Goal: Task Accomplishment & Management: Complete application form

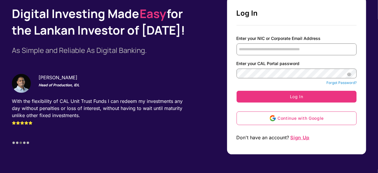
click at [299, 139] on span "Sign Up" at bounding box center [300, 138] width 20 height 6
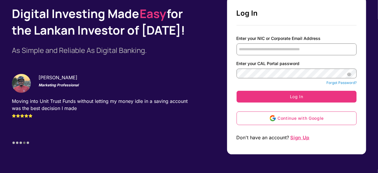
click at [299, 135] on span "Sign Up" at bounding box center [300, 138] width 20 height 6
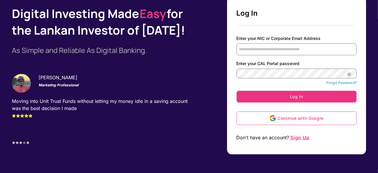
drag, startPoint x: 299, startPoint y: 135, endPoint x: 286, endPoint y: 25, distance: 111.0
click at [286, 25] on div "Start Your Investing Journey Start investing in minutes by signing up for the C…" at bounding box center [296, 76] width 139 height 158
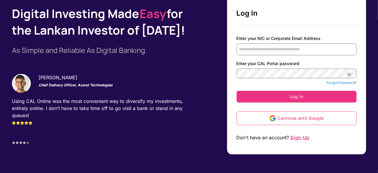
click at [293, 136] on span "Sign Up" at bounding box center [300, 138] width 20 height 6
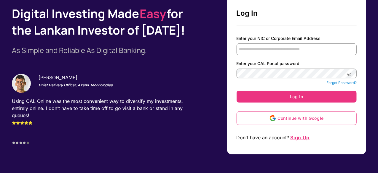
click at [293, 136] on span "Sign Up" at bounding box center [300, 138] width 20 height 6
drag, startPoint x: 293, startPoint y: 136, endPoint x: 168, endPoint y: 123, distance: 125.1
click at [168, 123] on div "Digital Investing Made Easy for the [DEMOGRAPHIC_DATA] Investor of [DATE]! As S…" at bounding box center [189, 76] width 354 height 158
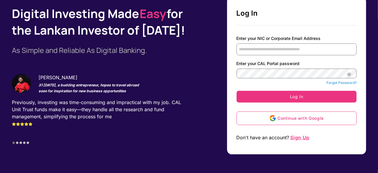
click at [198, 60] on div "Start Your Investing Journey Start investing in minutes by signing up for the C…" at bounding box center [277, 76] width 177 height 158
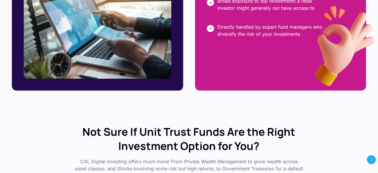
scroll to position [815, 0]
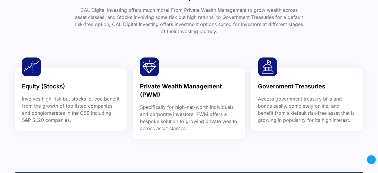
click at [372, 162] on icon at bounding box center [370, 160] width 1 height 6
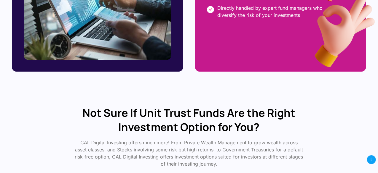
click at [372, 162] on icon at bounding box center [370, 160] width 1 height 6
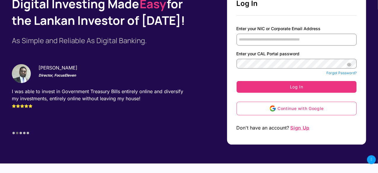
click at [372, 162] on icon at bounding box center [370, 160] width 1 height 6
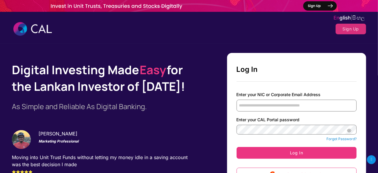
scroll to position [152, 0]
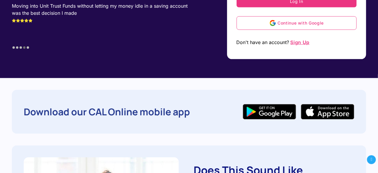
click at [296, 42] on span "Sign Up" at bounding box center [300, 42] width 20 height 6
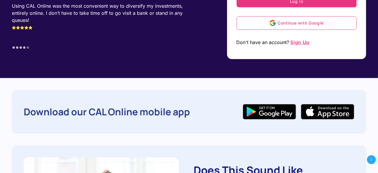
click at [296, 42] on span "Sign Up" at bounding box center [300, 42] width 20 height 6
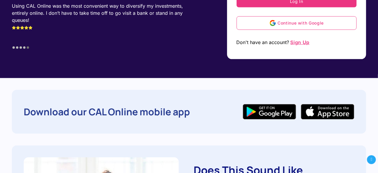
click at [296, 42] on span "Sign Up" at bounding box center [300, 42] width 20 height 6
click at [296, 39] on span "Sign Up" at bounding box center [300, 42] width 20 height 6
click at [294, 42] on span "Sign Up" at bounding box center [300, 42] width 20 height 6
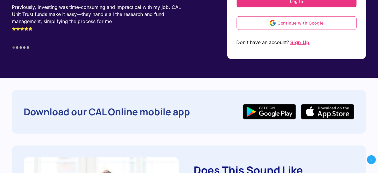
click at [294, 43] on span "Sign Up" at bounding box center [300, 42] width 20 height 6
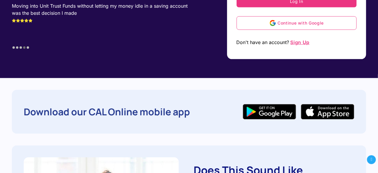
click at [294, 43] on span "Sign Up" at bounding box center [300, 42] width 20 height 6
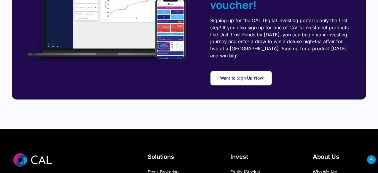
scroll to position [1667, 0]
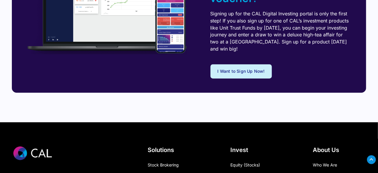
click at [234, 76] on link "I Want to Sign Up Now!" at bounding box center [240, 72] width 61 height 14
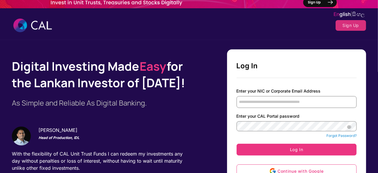
scroll to position [0, 0]
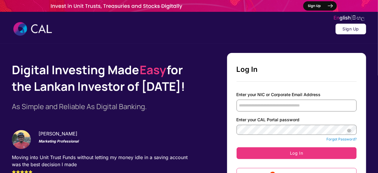
click at [342, 26] on button "Sign Up" at bounding box center [350, 29] width 31 height 11
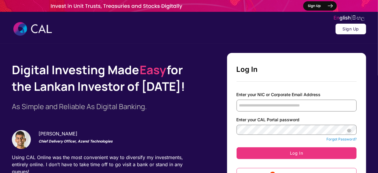
click at [342, 31] on button "Sign Up" at bounding box center [350, 29] width 31 height 11
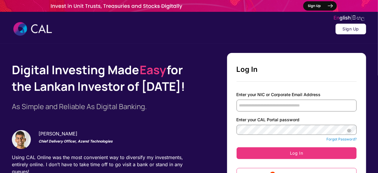
click at [342, 31] on button "Sign Up" at bounding box center [350, 29] width 31 height 11
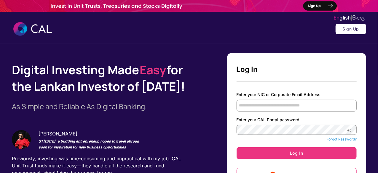
click at [344, 25] on button "Sign Up" at bounding box center [350, 29] width 31 height 11
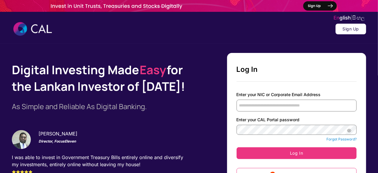
click at [350, 28] on button "Sign Up" at bounding box center [350, 29] width 31 height 11
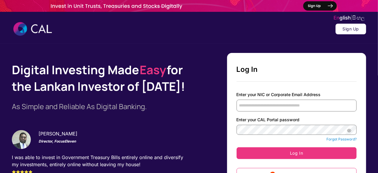
click at [350, 28] on button "Sign Up" at bounding box center [350, 29] width 31 height 11
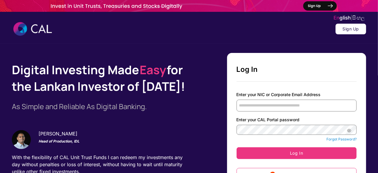
click at [349, 26] on button "Sign Up" at bounding box center [350, 29] width 31 height 11
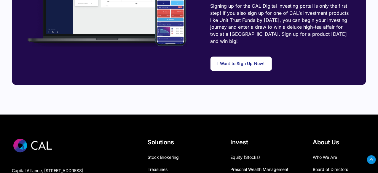
scroll to position [1663, 0]
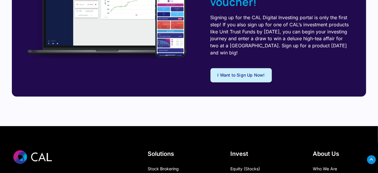
click at [231, 83] on link "I Want to Sign Up Now!" at bounding box center [240, 75] width 61 height 14
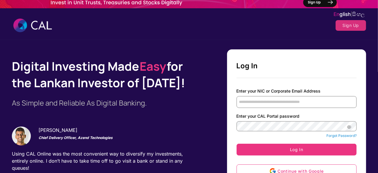
scroll to position [0, 0]
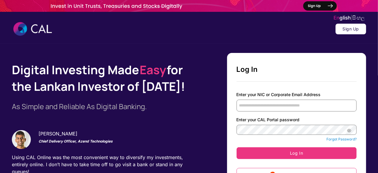
click at [343, 31] on button "Sign Up" at bounding box center [350, 29] width 31 height 11
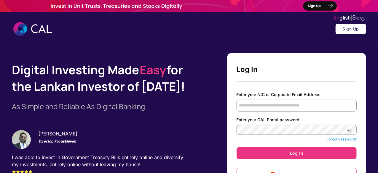
click at [344, 30] on button "Sign Up" at bounding box center [350, 29] width 31 height 11
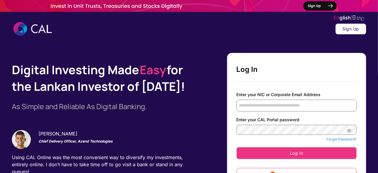
click at [350, 28] on button "Sign Up" at bounding box center [350, 29] width 31 height 11
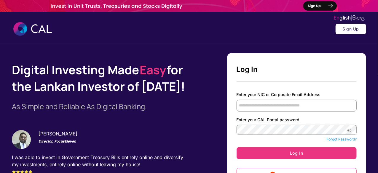
click at [344, 27] on button "Sign Up" at bounding box center [350, 29] width 31 height 11
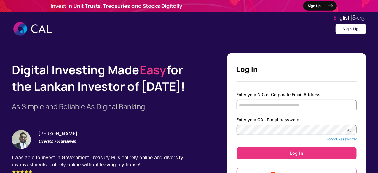
click at [344, 27] on button "Sign Up" at bounding box center [350, 29] width 31 height 11
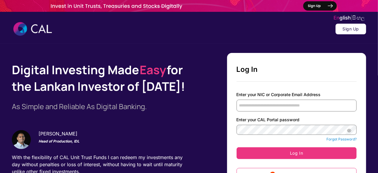
click at [344, 27] on button "Sign Up" at bounding box center [350, 29] width 31 height 11
drag, startPoint x: 344, startPoint y: 27, endPoint x: 319, endPoint y: 4, distance: 33.6
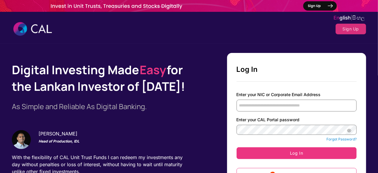
click at [319, 4] on img at bounding box center [189, 6] width 378 height 12
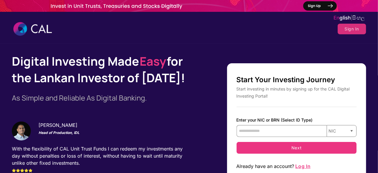
click at [326, 5] on img at bounding box center [189, 6] width 378 height 12
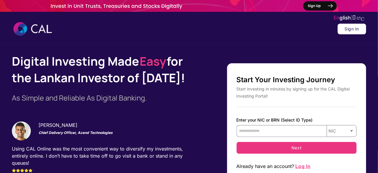
click at [350, 29] on button "Sign In" at bounding box center [351, 29] width 29 height 11
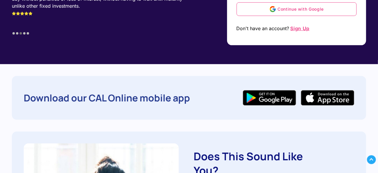
scroll to position [178, 0]
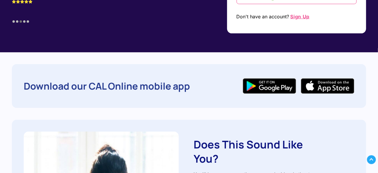
click at [304, 16] on span "Sign Up" at bounding box center [300, 17] width 20 height 6
drag, startPoint x: 304, startPoint y: 16, endPoint x: 284, endPoint y: -26, distance: 46.1
click at [297, 15] on span "Sign Up" at bounding box center [300, 17] width 20 height 6
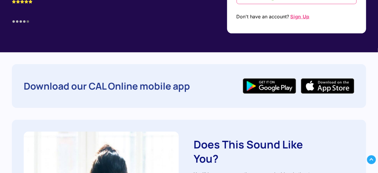
click at [295, 14] on span "Sign Up" at bounding box center [300, 17] width 20 height 6
click at [309, 16] on span "Sign Up" at bounding box center [300, 17] width 20 height 6
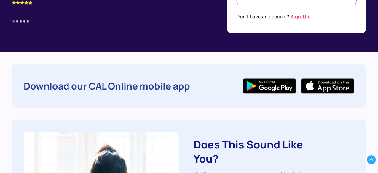
drag, startPoint x: 309, startPoint y: 16, endPoint x: 379, endPoint y: 135, distance: 137.7
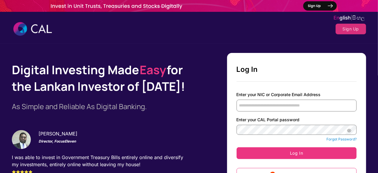
click at [329, 4] on img at bounding box center [189, 6] width 378 height 12
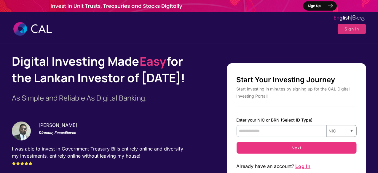
click at [267, 132] on input "text" at bounding box center [281, 131] width 90 height 12
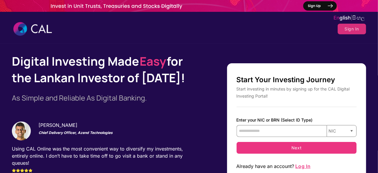
click at [321, 8] on img at bounding box center [189, 6] width 378 height 12
click at [314, 3] on img at bounding box center [189, 6] width 378 height 12
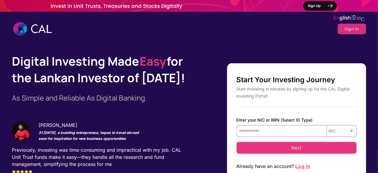
click at [40, 28] on link at bounding box center [32, 29] width 41 height 15
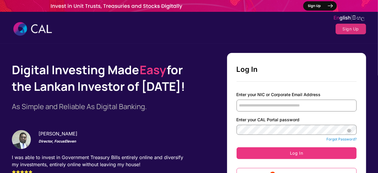
click at [40, 28] on link at bounding box center [32, 29] width 41 height 15
